Goal: Transaction & Acquisition: Purchase product/service

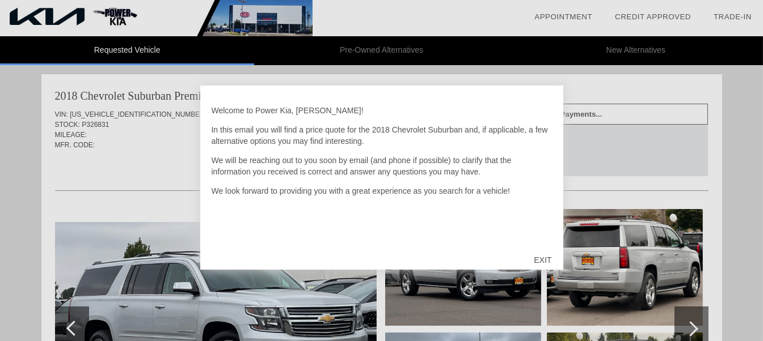
click at [540, 260] on div "EXIT" at bounding box center [542, 260] width 40 height 34
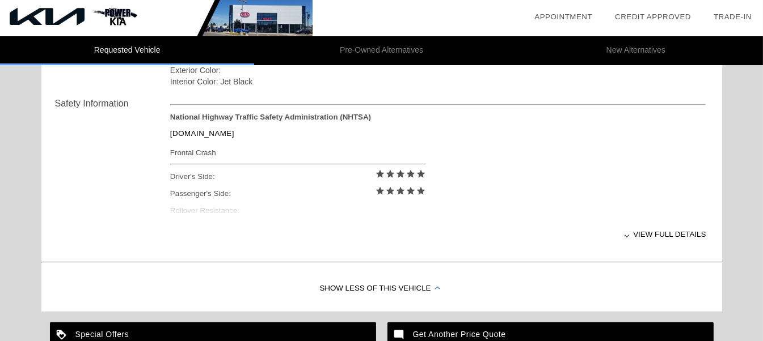
scroll to position [454, 0]
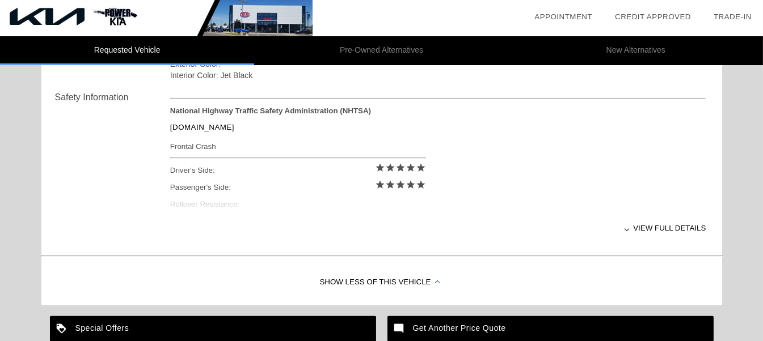
click at [679, 226] on div "View full details" at bounding box center [438, 228] width 536 height 28
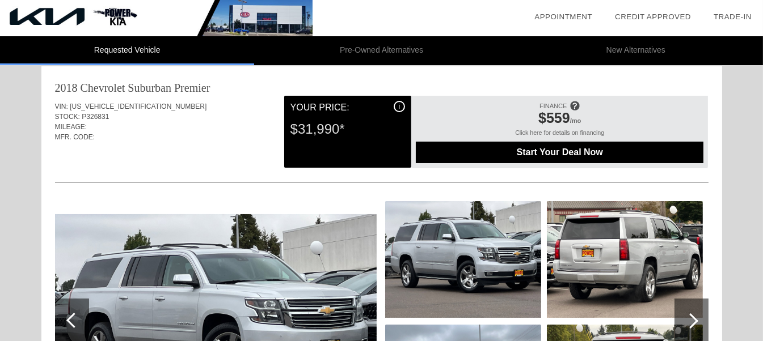
scroll to position [0, 0]
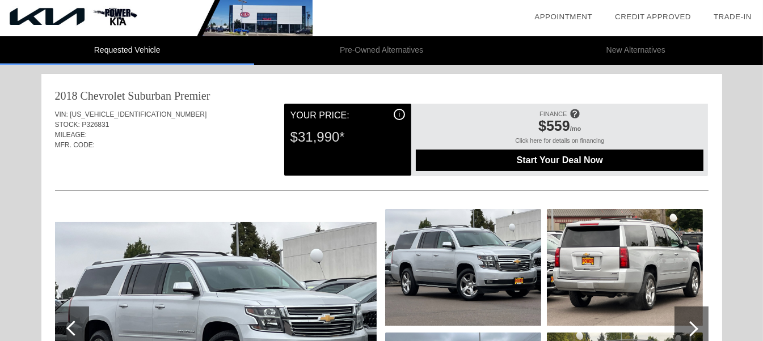
click at [527, 159] on span "Start Your Deal Now" at bounding box center [559, 160] width 259 height 10
click at [754, 5] on li "collections_bookmark Trade-In" at bounding box center [732, 17] width 61 height 34
click at [407, 47] on li "Pre-Owned Alternatives" at bounding box center [381, 50] width 254 height 29
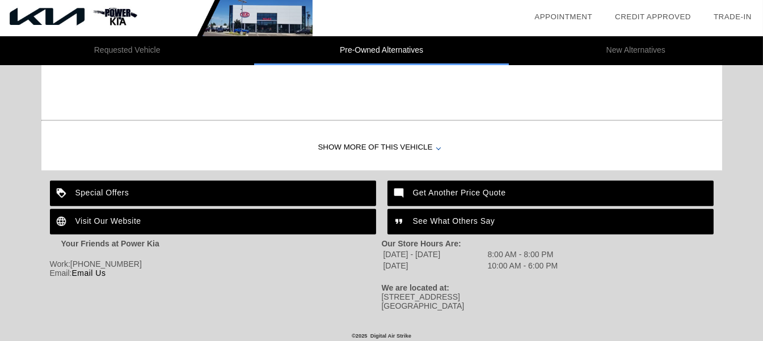
scroll to position [1283, 0]
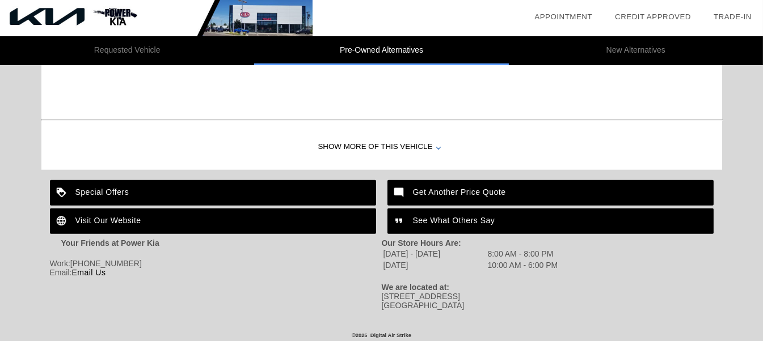
click at [172, 215] on div "Visit Our Website" at bounding box center [213, 222] width 326 height 26
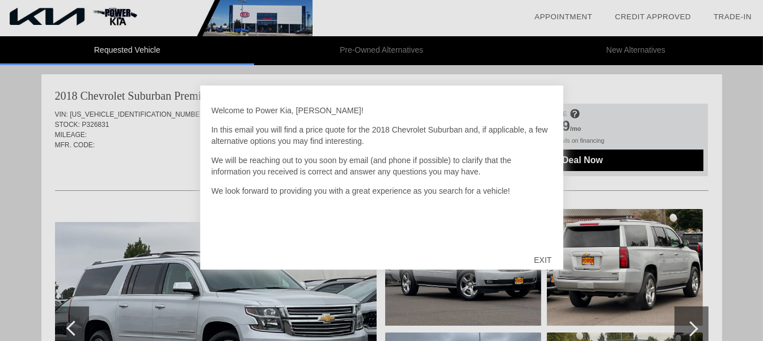
click at [542, 259] on div "EXIT" at bounding box center [542, 260] width 40 height 34
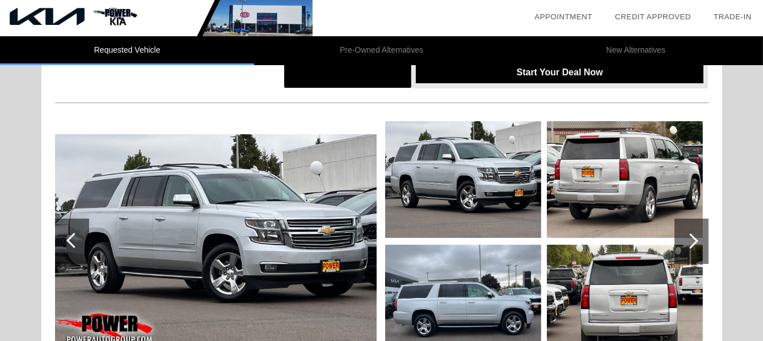
scroll to position [92, 0]
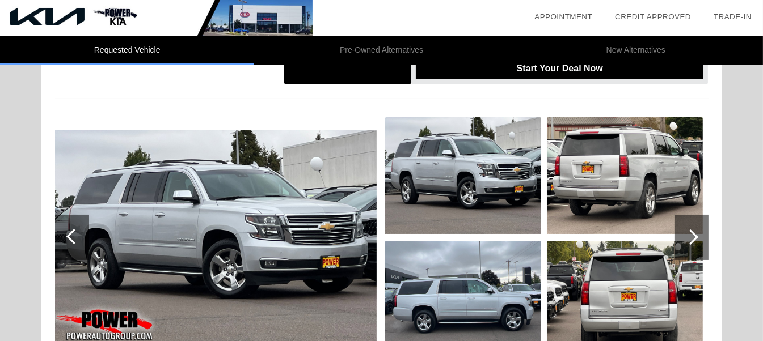
click at [692, 237] on div at bounding box center [690, 237] width 15 height 15
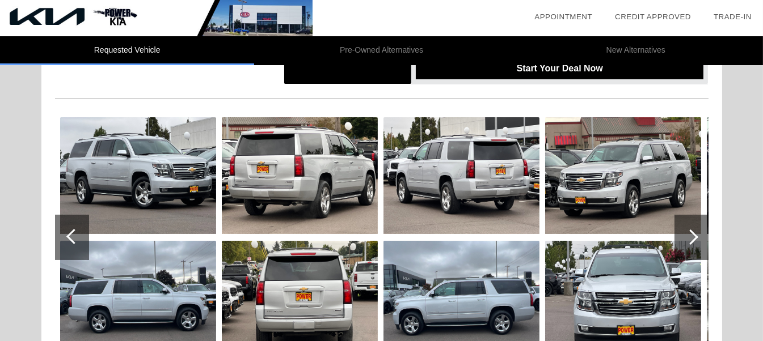
click at [692, 237] on div at bounding box center [690, 237] width 15 height 15
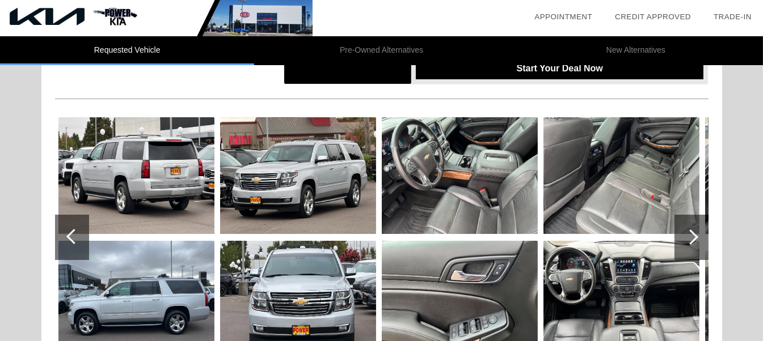
click at [692, 237] on div at bounding box center [690, 237] width 15 height 15
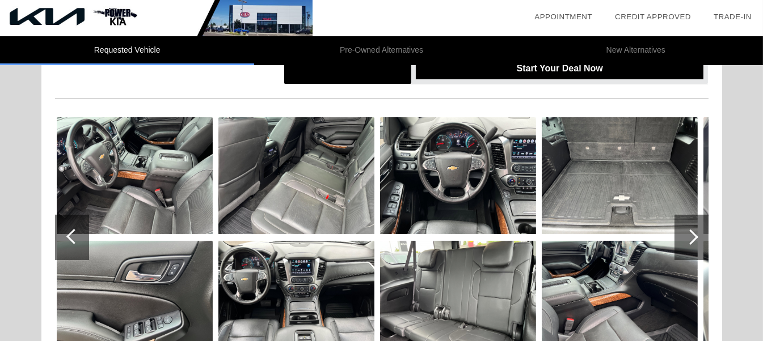
click at [74, 233] on div at bounding box center [73, 236] width 15 height 15
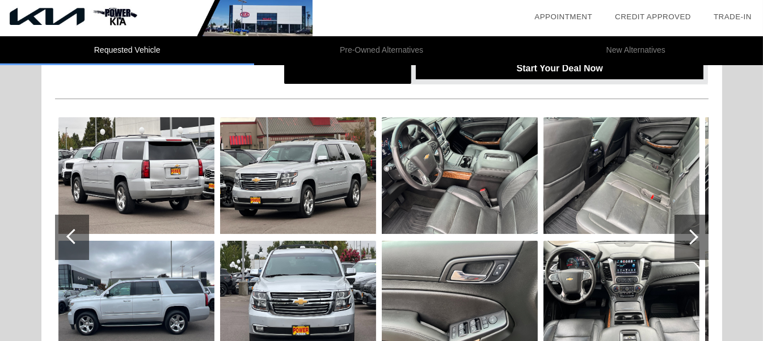
click at [74, 233] on div at bounding box center [73, 236] width 15 height 15
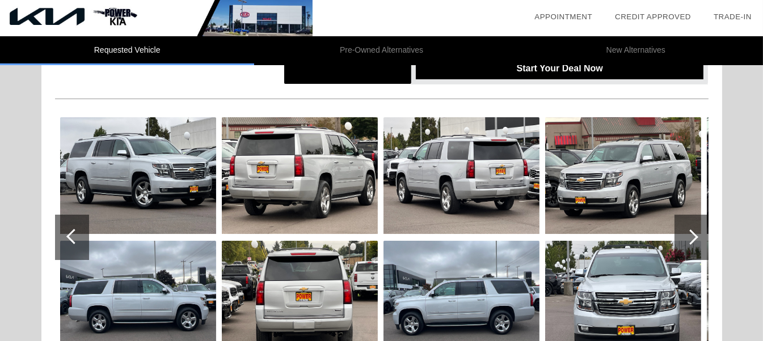
click at [74, 233] on div at bounding box center [73, 236] width 15 height 15
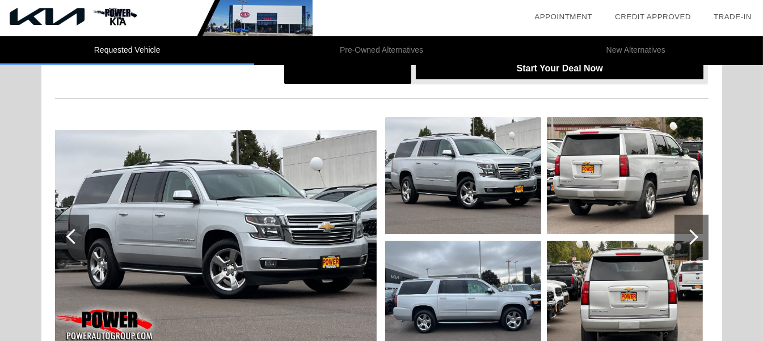
click at [177, 232] on img at bounding box center [216, 237] width 322 height 214
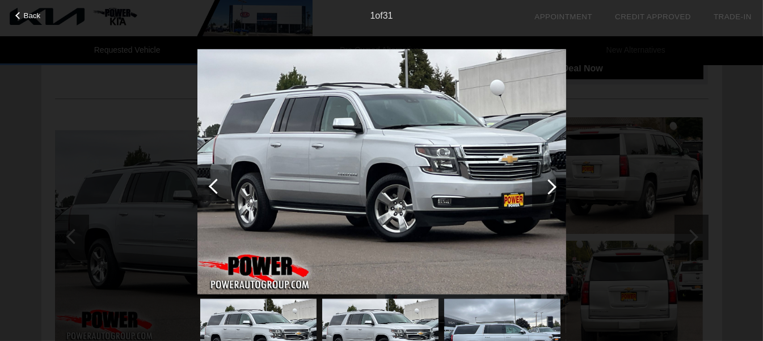
click at [552, 188] on div at bounding box center [548, 186] width 15 height 15
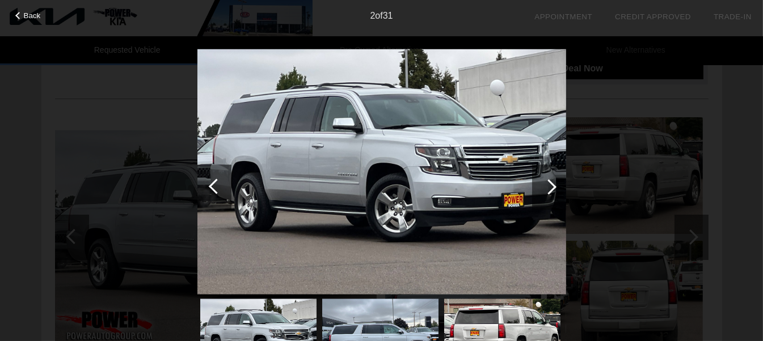
click at [552, 188] on div at bounding box center [548, 186] width 15 height 15
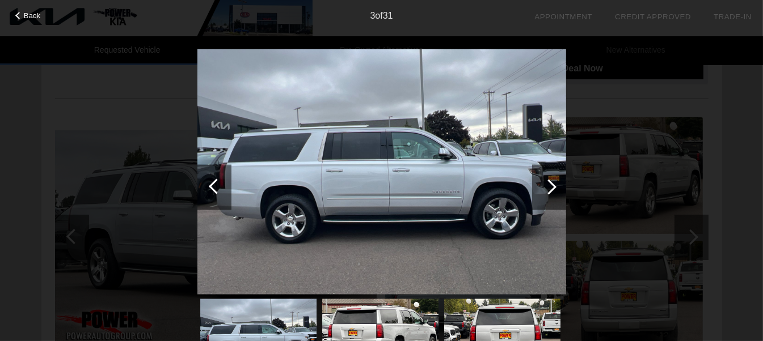
click at [552, 188] on div at bounding box center [548, 186] width 15 height 15
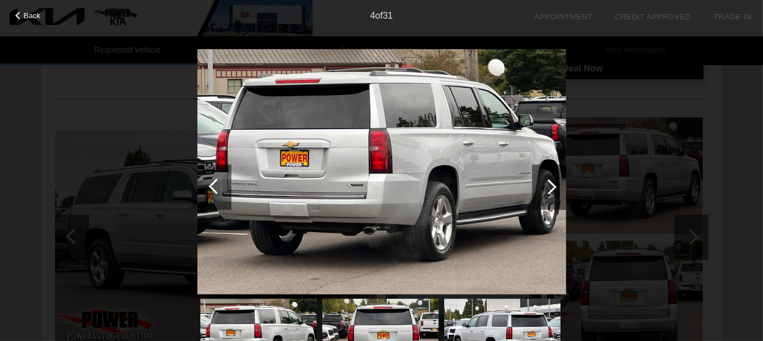
click at [552, 188] on div at bounding box center [548, 186] width 15 height 15
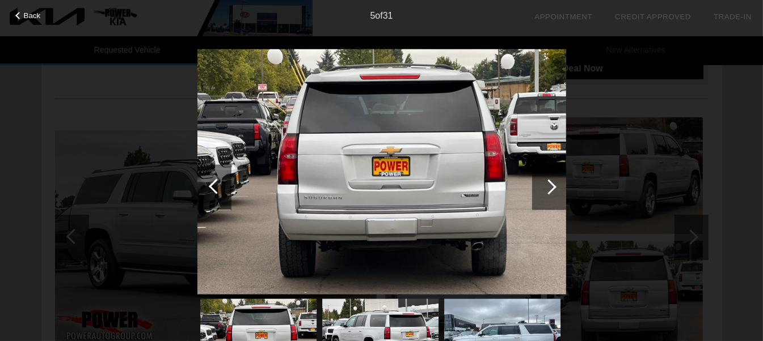
click at [552, 188] on div at bounding box center [548, 186] width 15 height 15
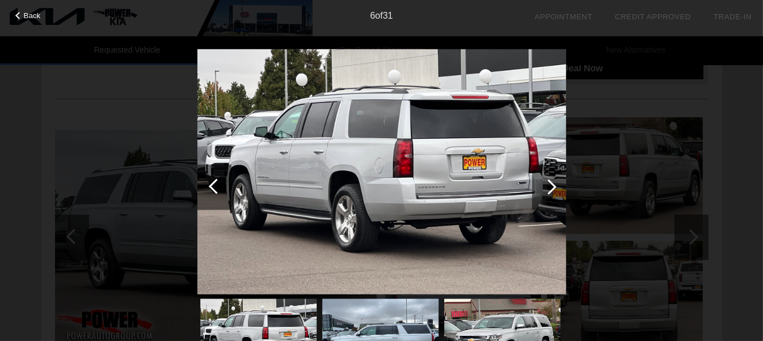
click at [552, 188] on div at bounding box center [548, 186] width 15 height 15
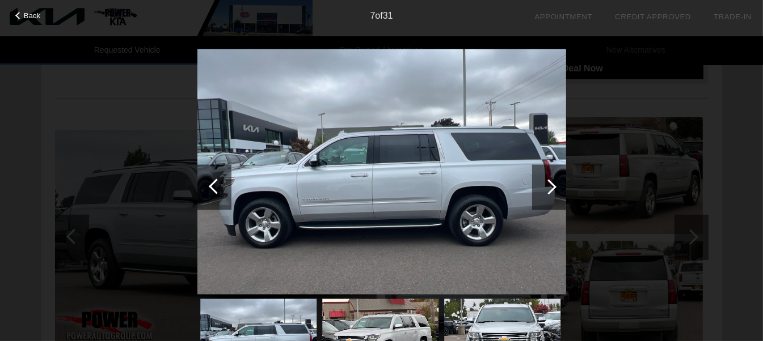
click at [552, 188] on div at bounding box center [548, 186] width 15 height 15
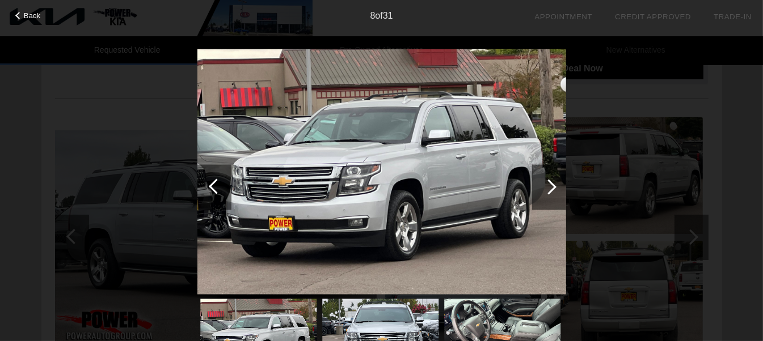
click at [552, 188] on div at bounding box center [548, 186] width 15 height 15
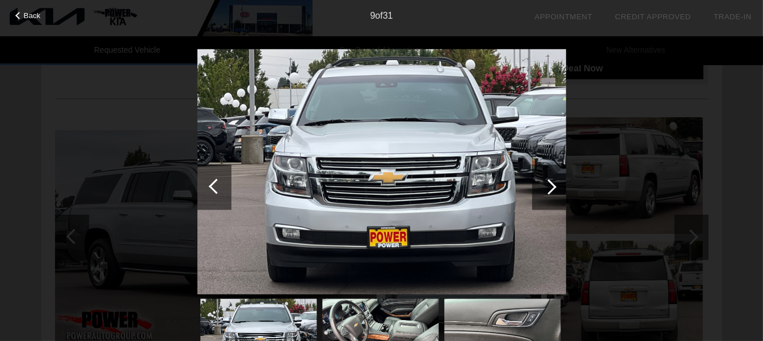
click at [552, 188] on div at bounding box center [548, 186] width 15 height 15
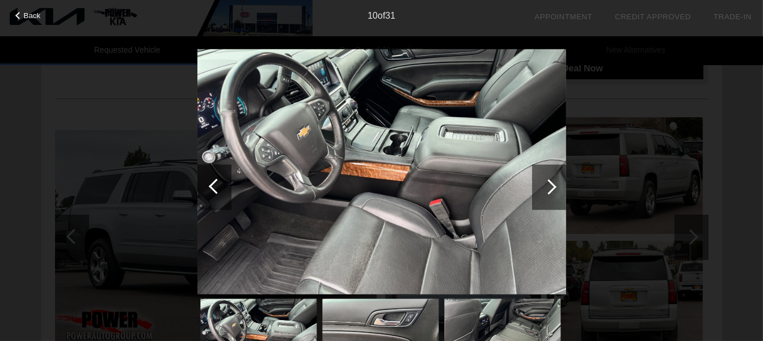
click at [552, 188] on div at bounding box center [548, 186] width 15 height 15
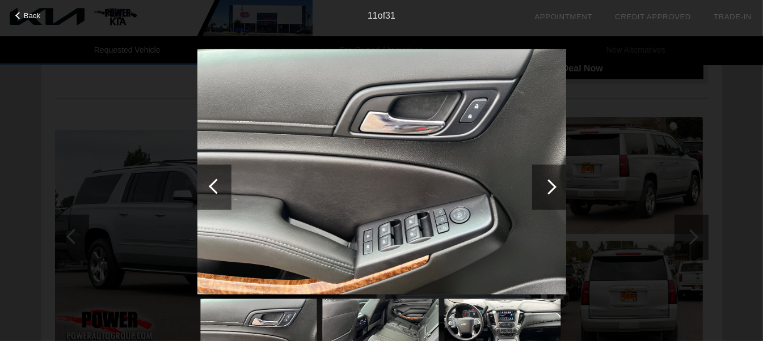
click at [552, 188] on div at bounding box center [548, 186] width 15 height 15
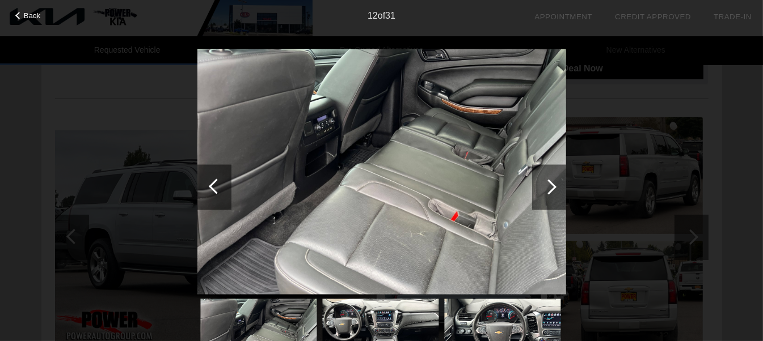
click at [552, 188] on div at bounding box center [548, 186] width 15 height 15
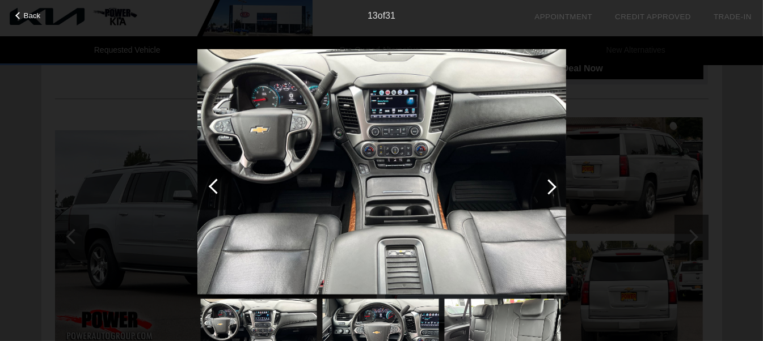
click at [552, 188] on div at bounding box center [548, 186] width 15 height 15
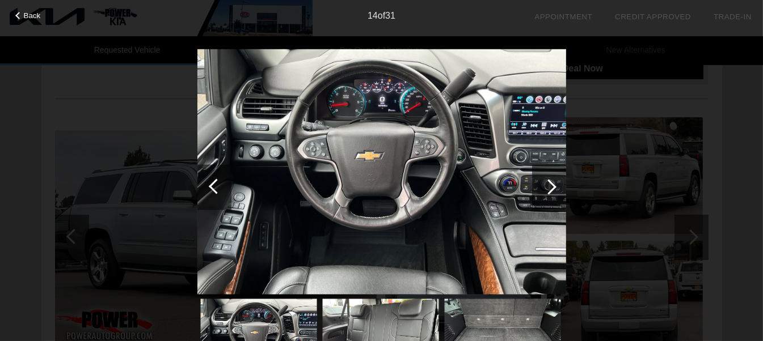
click at [552, 188] on div at bounding box center [548, 186] width 15 height 15
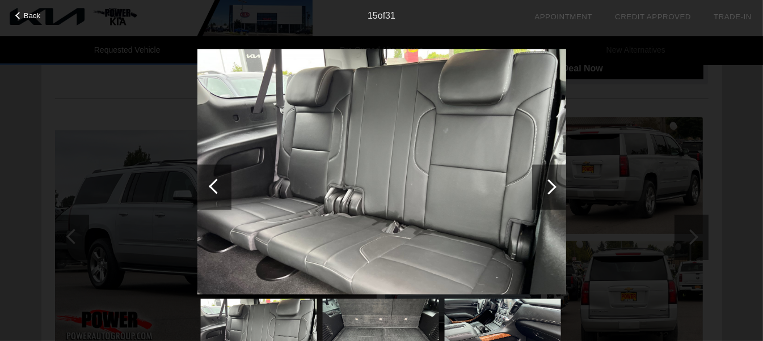
click at [552, 188] on div at bounding box center [548, 186] width 15 height 15
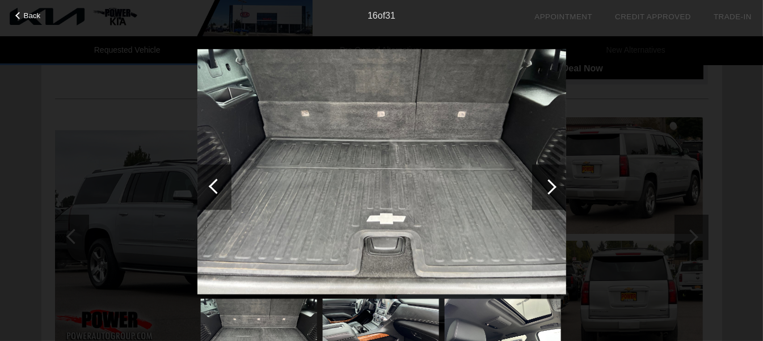
click at [552, 188] on div at bounding box center [548, 186] width 15 height 15
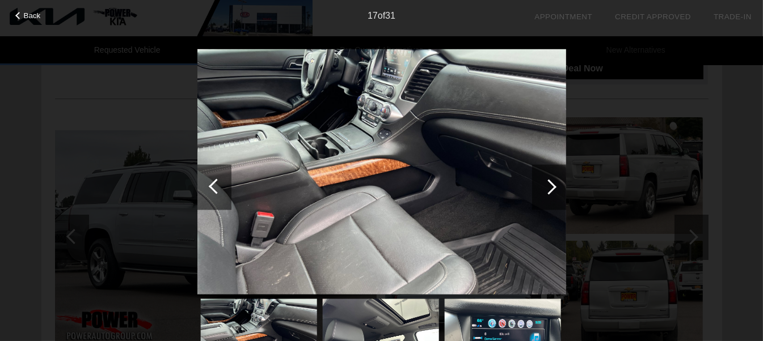
click at [552, 188] on div at bounding box center [548, 186] width 15 height 15
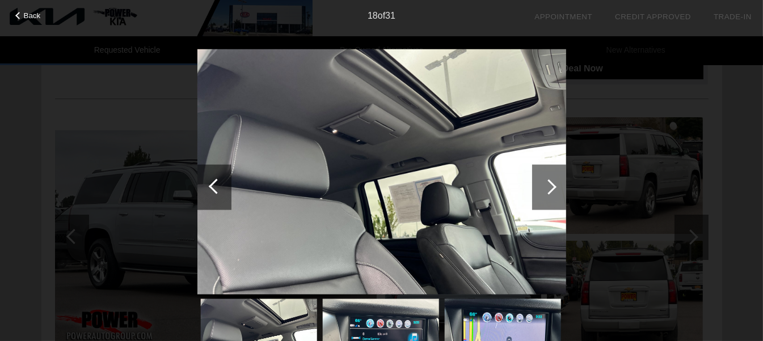
click at [552, 188] on div at bounding box center [548, 186] width 15 height 15
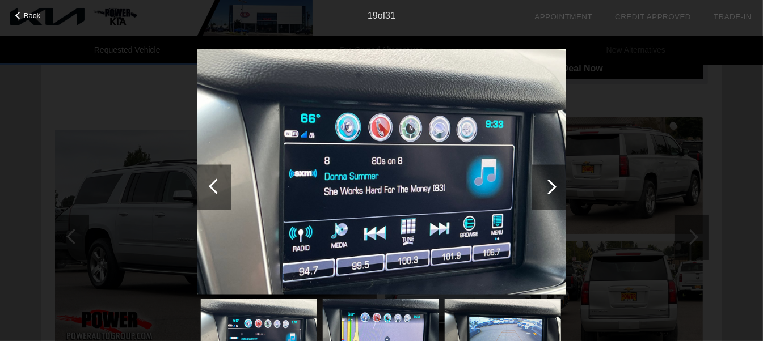
click at [208, 181] on div at bounding box center [214, 186] width 34 height 45
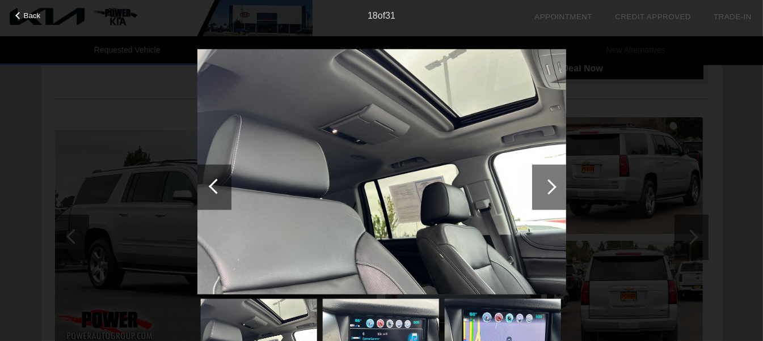
click at [556, 187] on div at bounding box center [549, 186] width 34 height 45
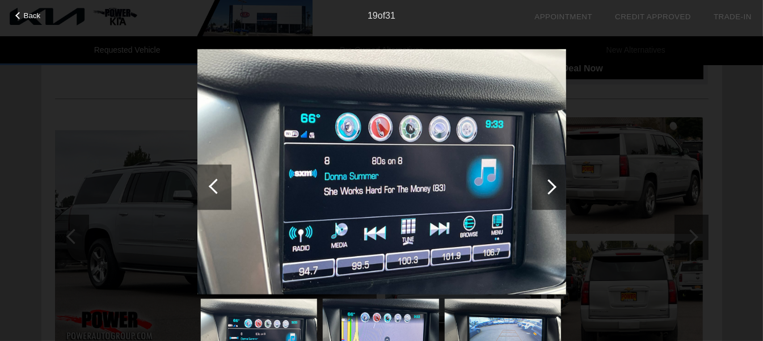
click at [556, 187] on div at bounding box center [549, 186] width 34 height 45
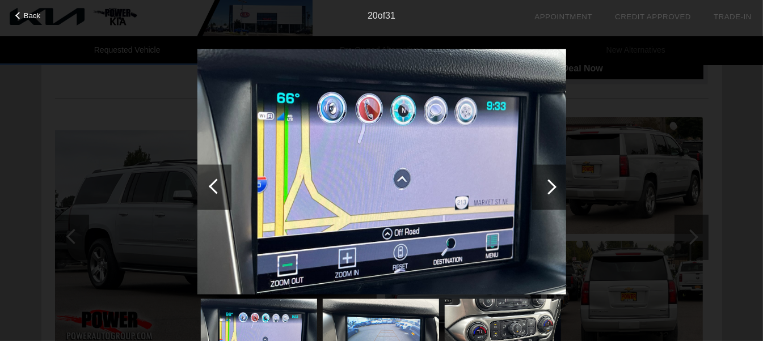
click at [556, 187] on div at bounding box center [549, 186] width 34 height 45
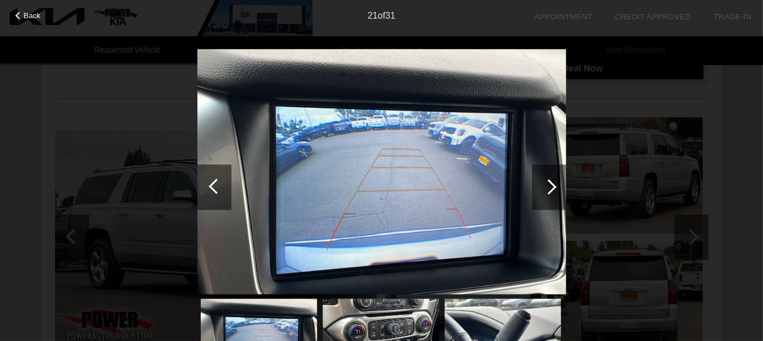
click at [556, 187] on div at bounding box center [549, 186] width 34 height 45
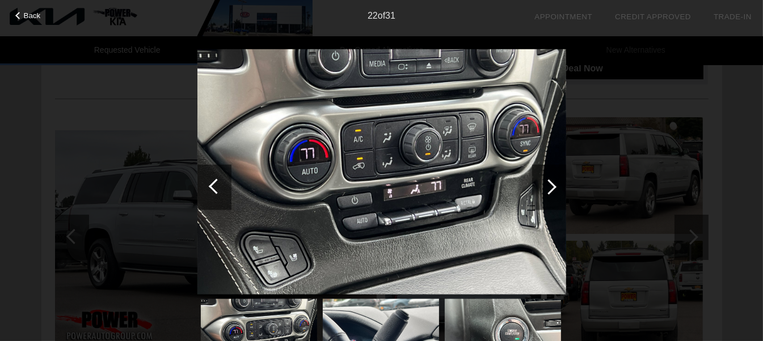
click at [556, 187] on div at bounding box center [549, 186] width 34 height 45
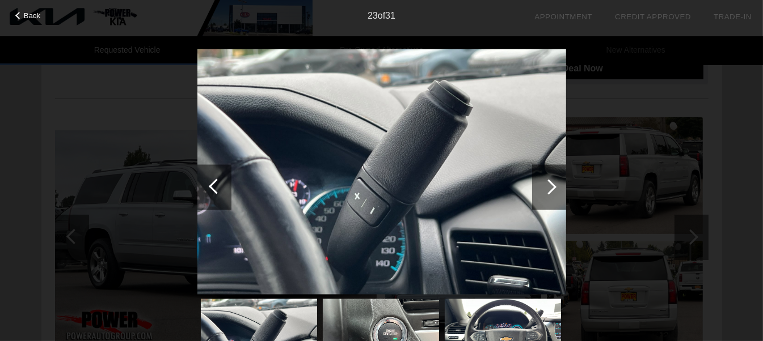
click at [556, 187] on div at bounding box center [549, 186] width 34 height 45
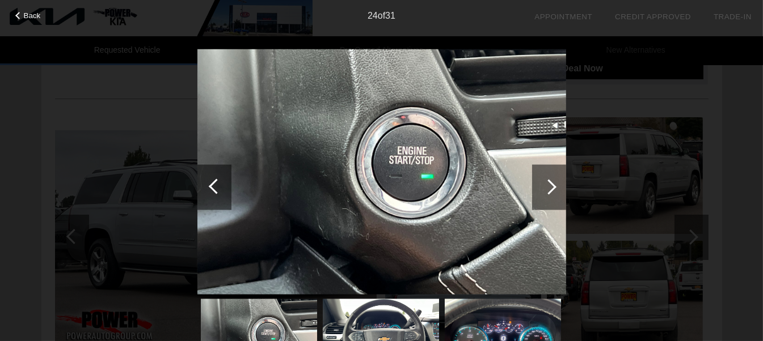
click at [556, 187] on div at bounding box center [549, 186] width 34 height 45
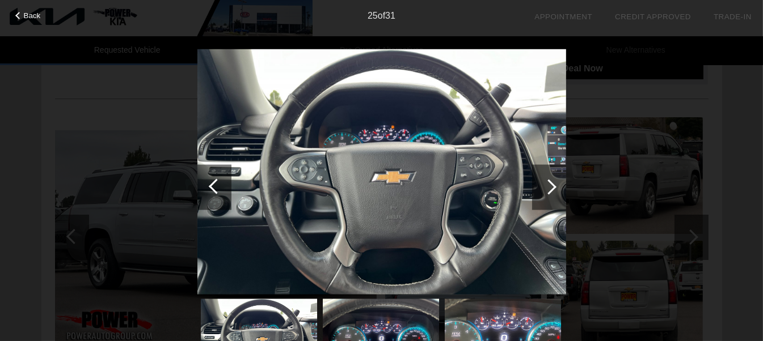
click at [556, 187] on div at bounding box center [549, 186] width 34 height 45
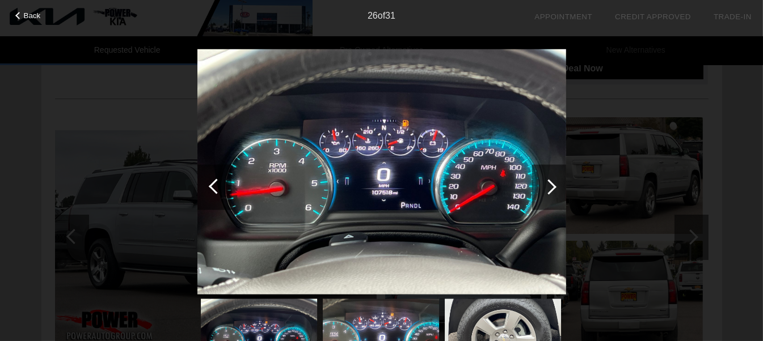
click at [556, 187] on div at bounding box center [549, 186] width 34 height 45
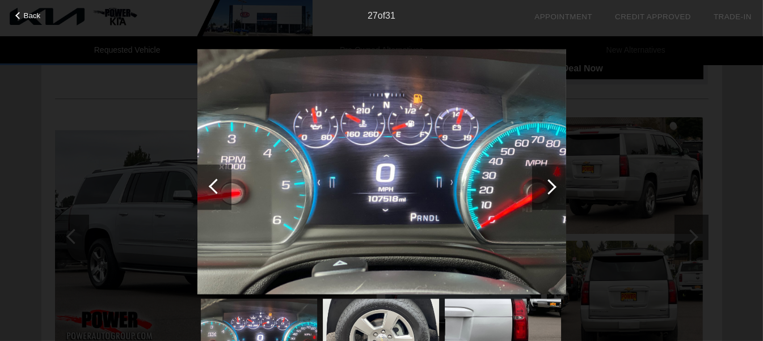
click at [556, 187] on div at bounding box center [549, 186] width 34 height 45
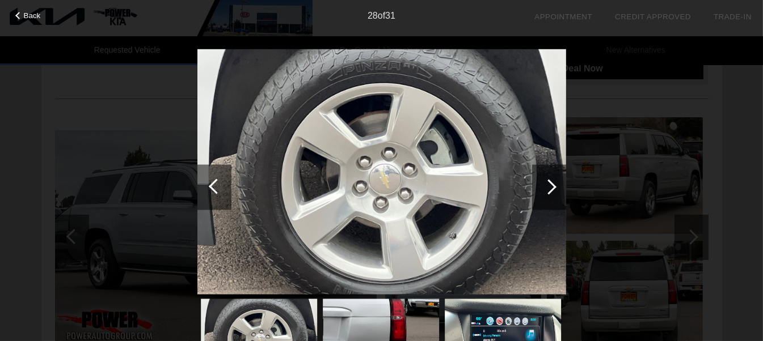
click at [556, 187] on div at bounding box center [549, 186] width 34 height 45
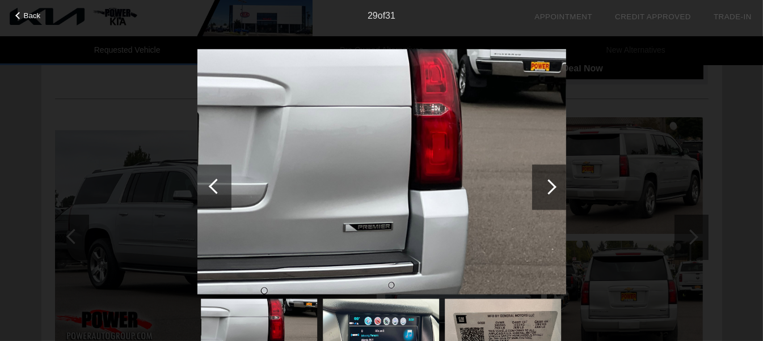
click at [556, 187] on div at bounding box center [549, 186] width 34 height 45
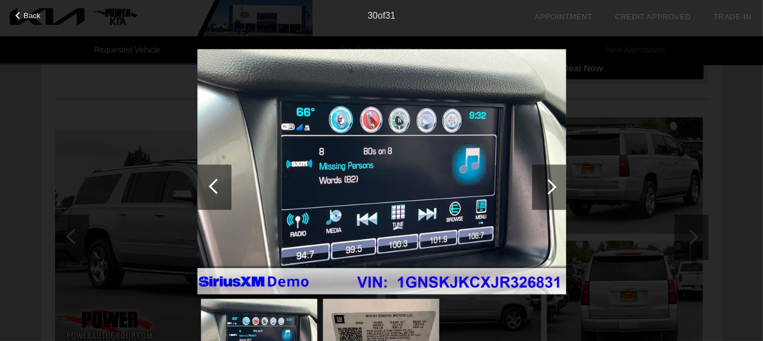
click at [556, 187] on div at bounding box center [549, 186] width 34 height 45
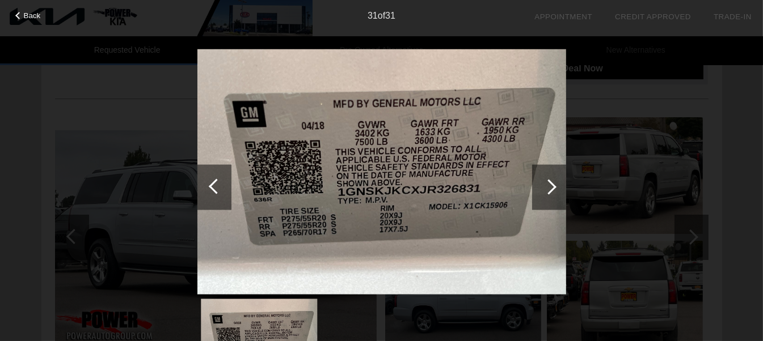
click at [556, 187] on div at bounding box center [549, 186] width 34 height 45
